Goal: Transaction & Acquisition: Download file/media

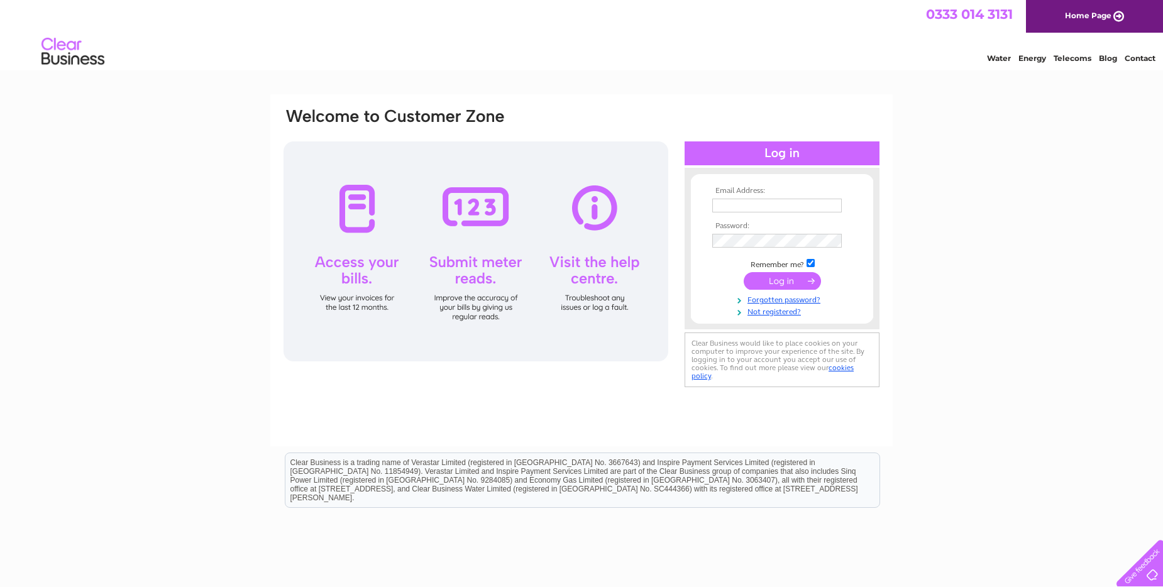
type input "james@ready-rent.co.uk"
click at [781, 278] on input "submit" at bounding box center [782, 281] width 77 height 18
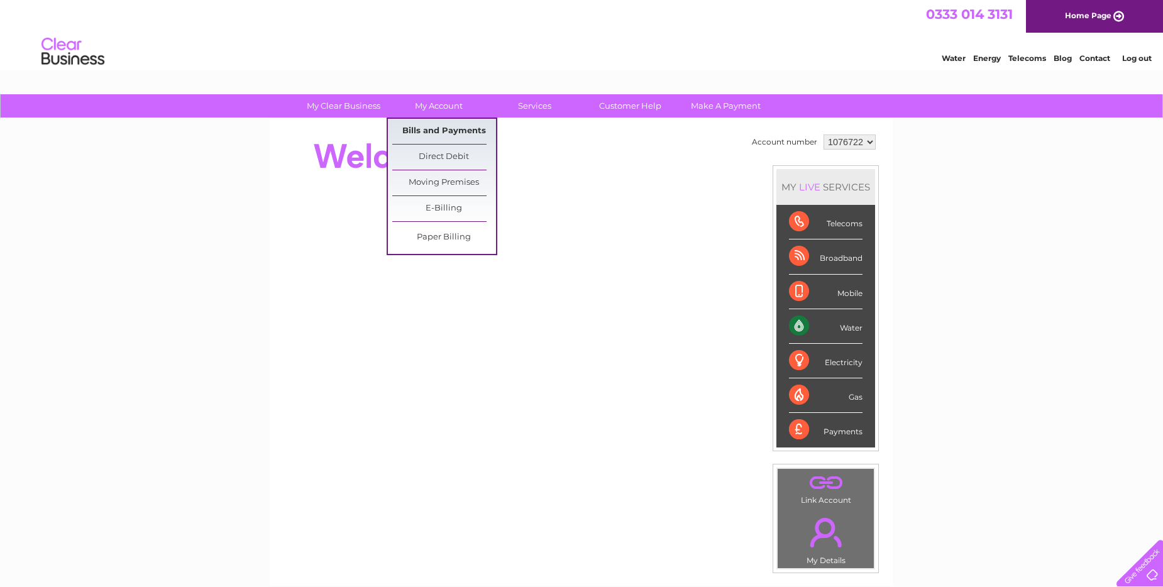
click at [440, 128] on link "Bills and Payments" at bounding box center [444, 131] width 104 height 25
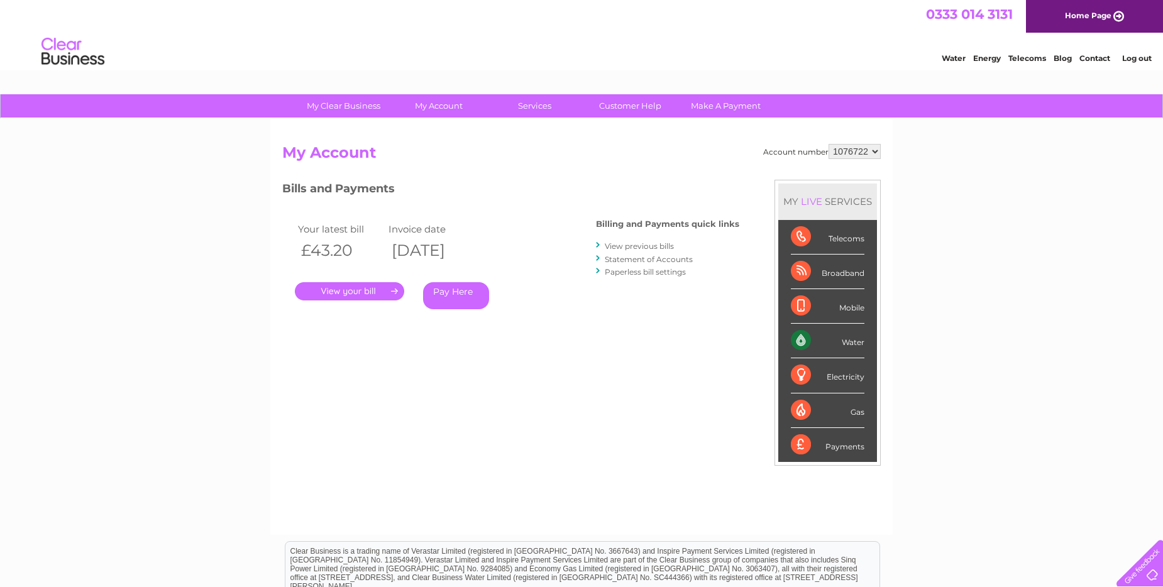
click at [346, 286] on link "." at bounding box center [349, 291] width 109 height 18
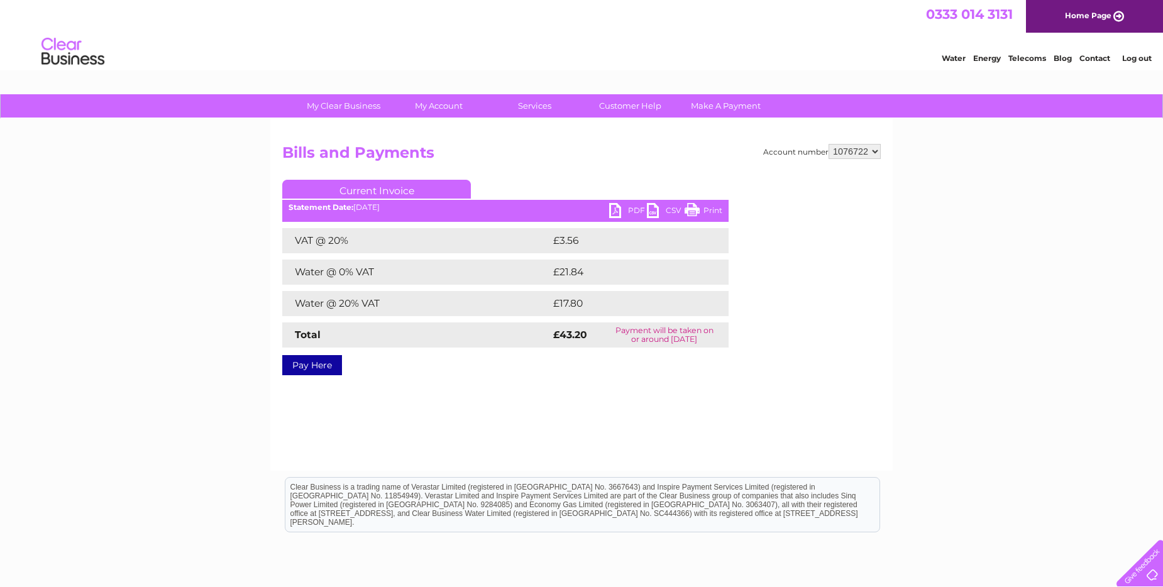
click at [617, 211] on link "PDF" at bounding box center [628, 212] width 38 height 18
